Goal: Task Accomplishment & Management: Use online tool/utility

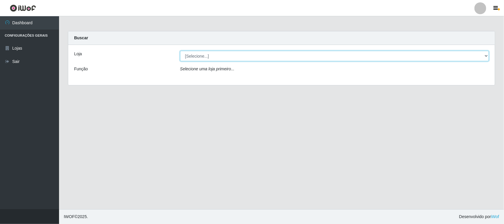
click at [211, 59] on select "[Selecione...] Hiper Queiroz - [GEOGRAPHIC_DATA]" at bounding box center [334, 56] width 309 height 10
select select "515"
click at [180, 51] on select "[Selecione...] Hiper Queiroz - [GEOGRAPHIC_DATA]" at bounding box center [334, 56] width 309 height 10
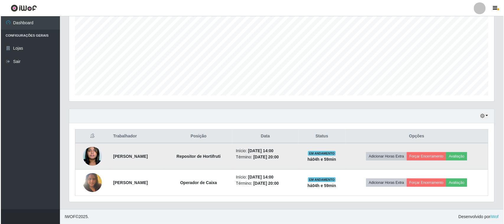
scroll to position [116, 0]
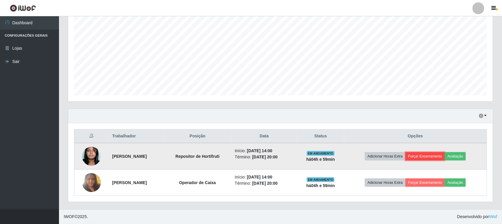
click at [434, 153] on button "Forçar Encerramento" at bounding box center [426, 156] width 40 height 8
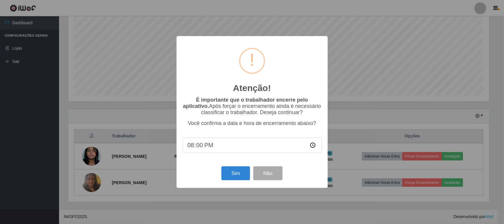
drag, startPoint x: 216, startPoint y: 146, endPoint x: 191, endPoint y: 146, distance: 24.8
click at [191, 146] on input "20:00" at bounding box center [251, 145] width 139 height 16
type input "18:59"
click at [234, 177] on button "Sim" at bounding box center [235, 173] width 29 height 14
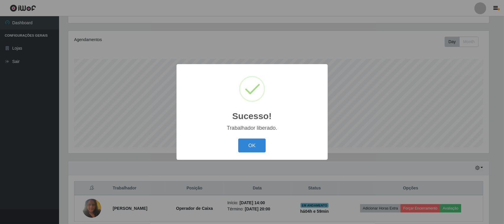
click at [256, 136] on div "Sucesso! × Trabalhador liberado. OK Cancel" at bounding box center [251, 112] width 151 height 96
click at [250, 146] on button "OK" at bounding box center [251, 145] width 27 height 14
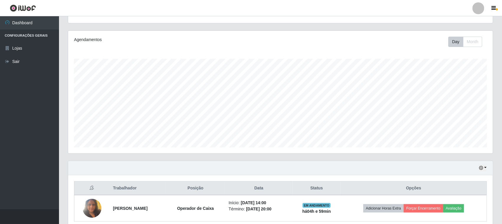
scroll to position [90, 0]
